Goal: Find specific page/section: Find specific page/section

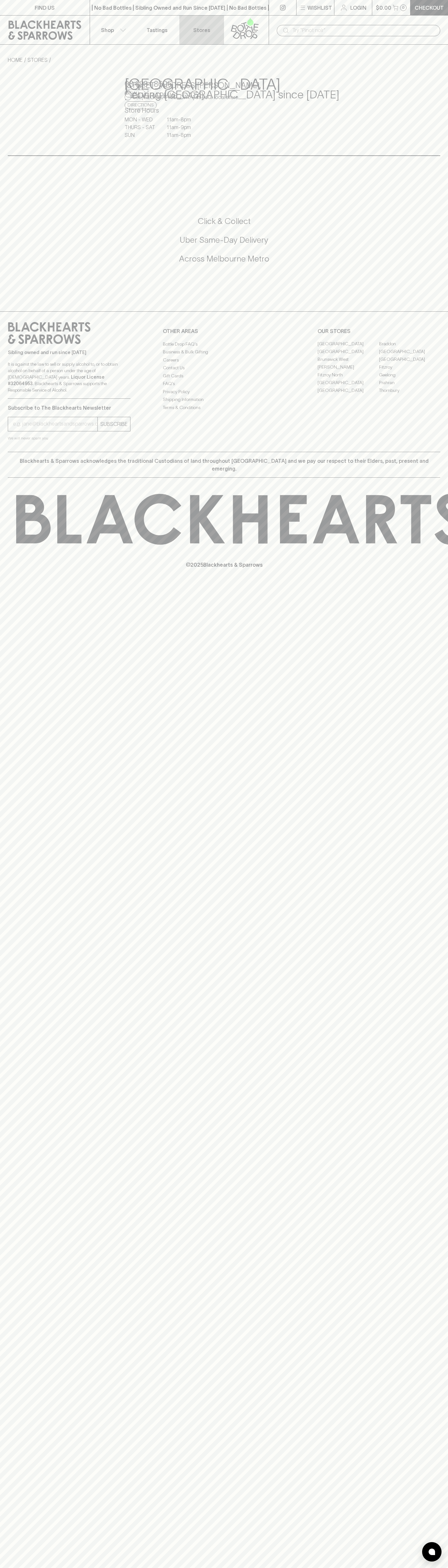
click at [211, 26] on link "Stores" at bounding box center [201, 30] width 44 height 29
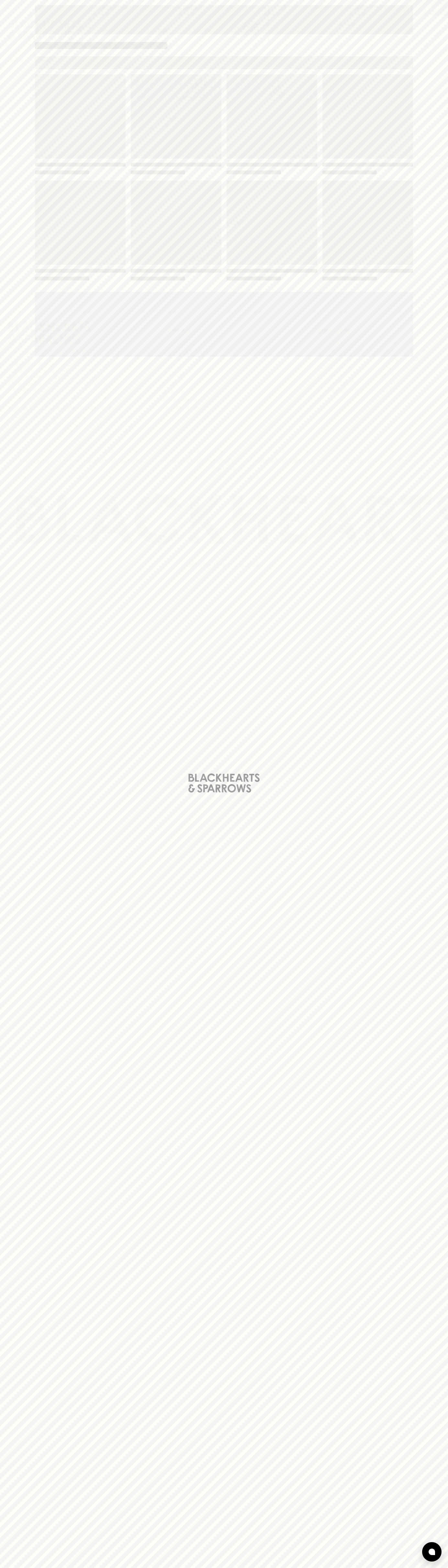
click at [425, 1541] on div "Loading" at bounding box center [224, 784] width 448 height 1568
click at [133, 1567] on html "FIND US | No Bad Bottles | Sibling Owned and Run Since 2006 | No Bad Bottles | …" at bounding box center [224, 784] width 448 height 1568
click at [4, 1560] on div "Loading" at bounding box center [224, 784] width 448 height 1568
